Goal: Find specific page/section: Find specific page/section

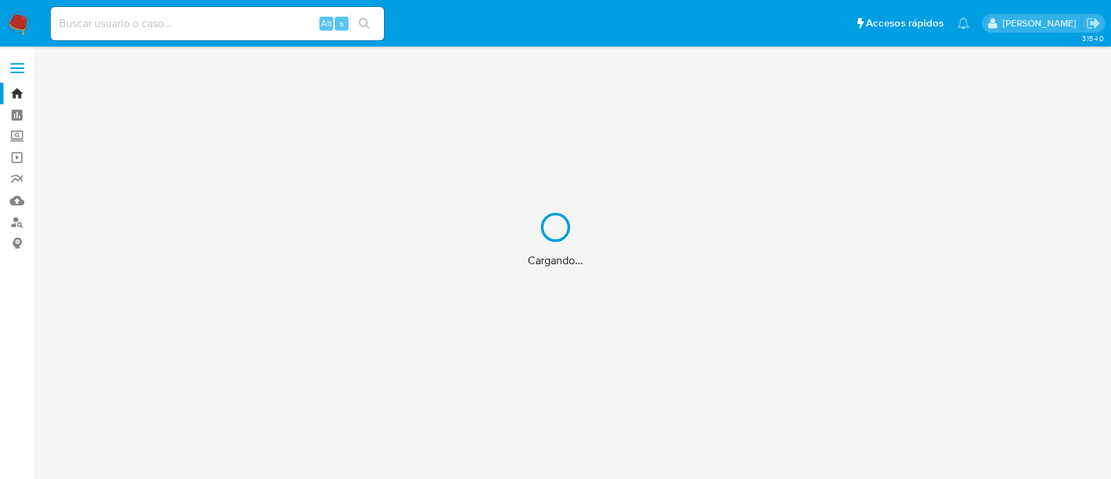
click at [226, 31] on div "Cargando..." at bounding box center [555, 239] width 1111 height 479
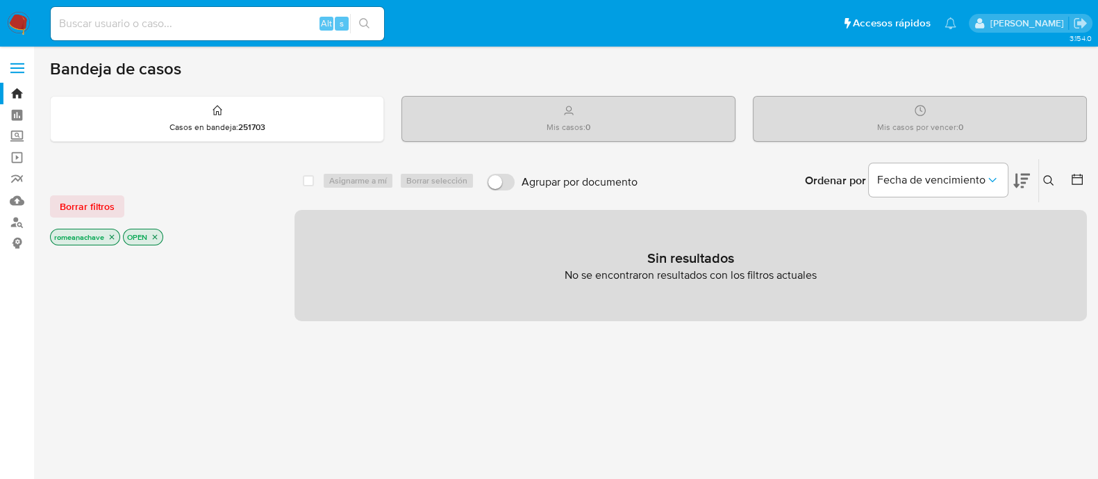
click at [124, 23] on input at bounding box center [217, 24] width 333 height 18
paste input "549544423"
type input "549544423"
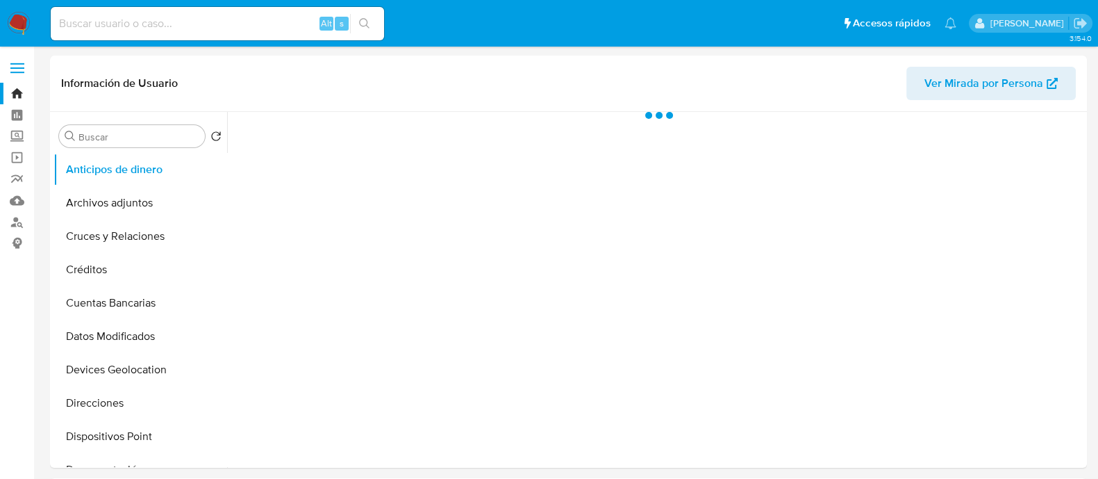
select select "10"
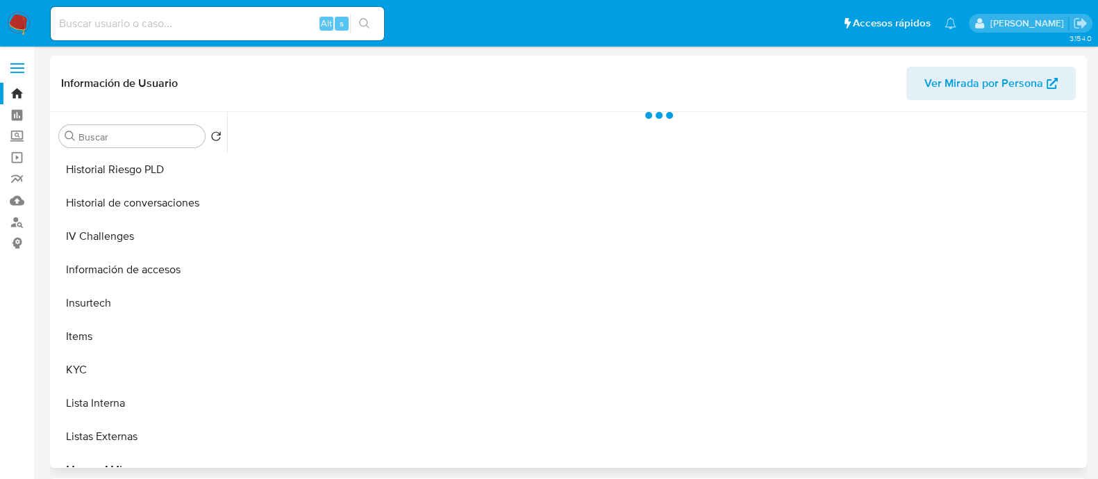
scroll to position [434, 0]
click at [78, 383] on button "KYC" at bounding box center [134, 368] width 163 height 33
